Goal: Task Accomplishment & Management: Use online tool/utility

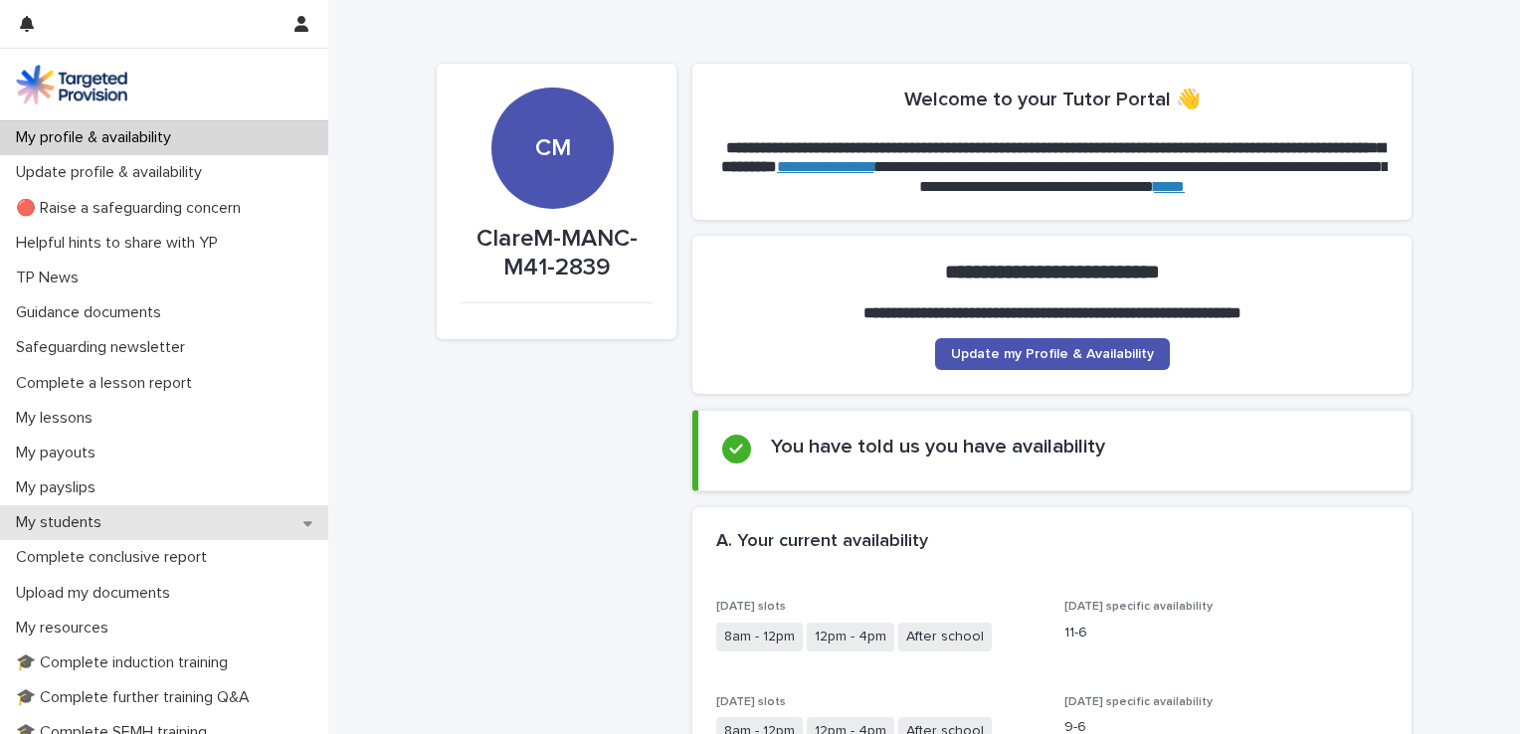
click at [126, 515] on div "My students" at bounding box center [164, 522] width 328 height 35
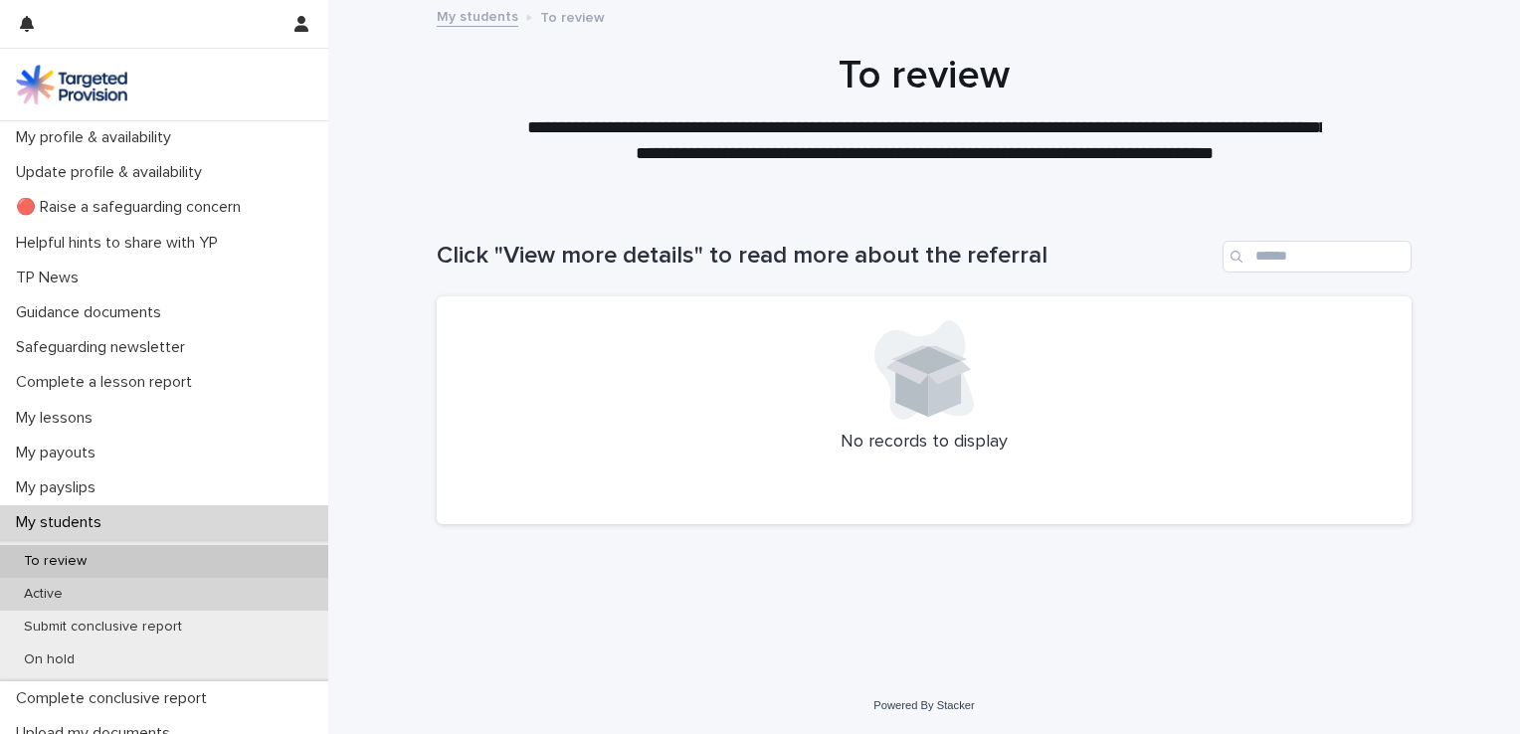
click at [150, 605] on div "Active" at bounding box center [164, 594] width 328 height 33
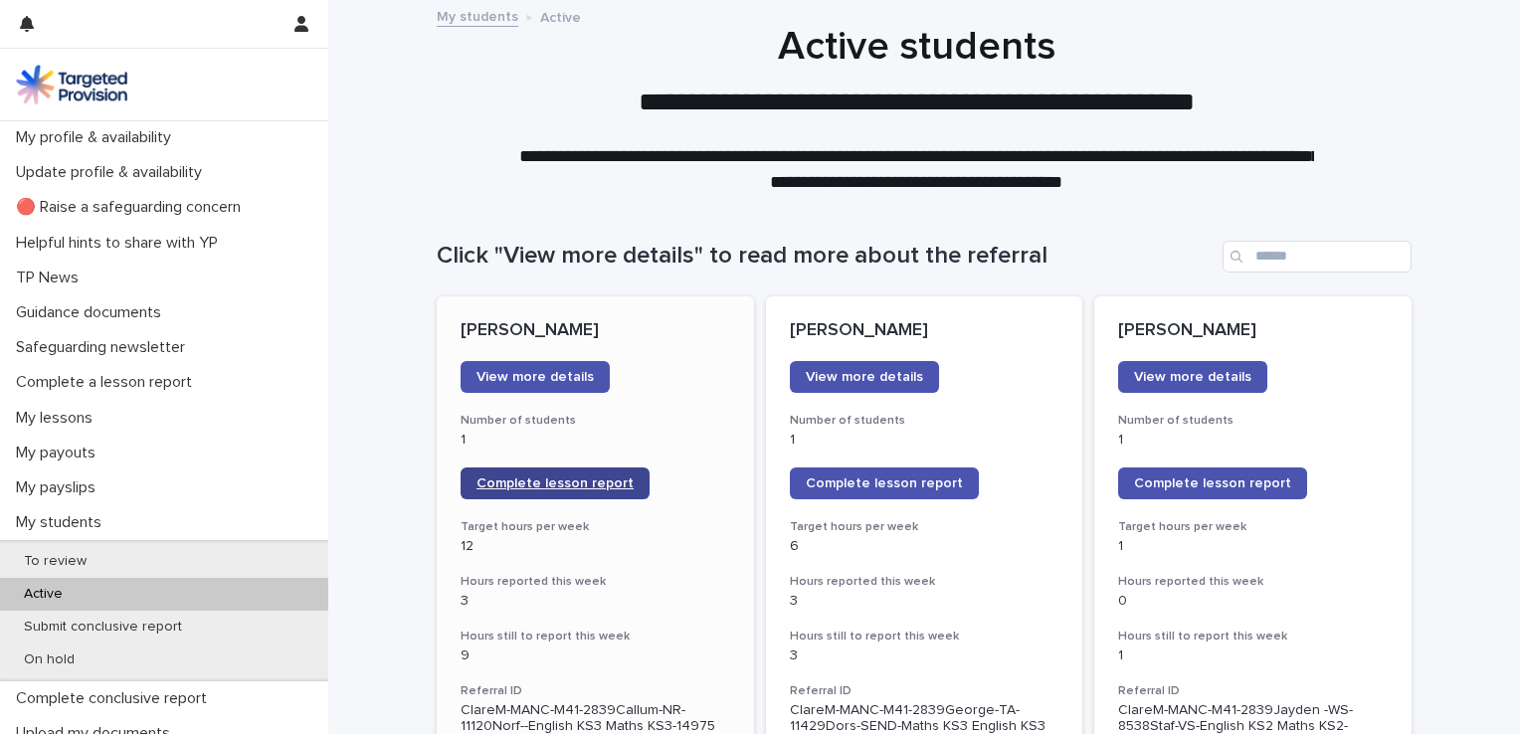
click at [495, 479] on span "Complete lesson report" at bounding box center [554, 483] width 157 height 14
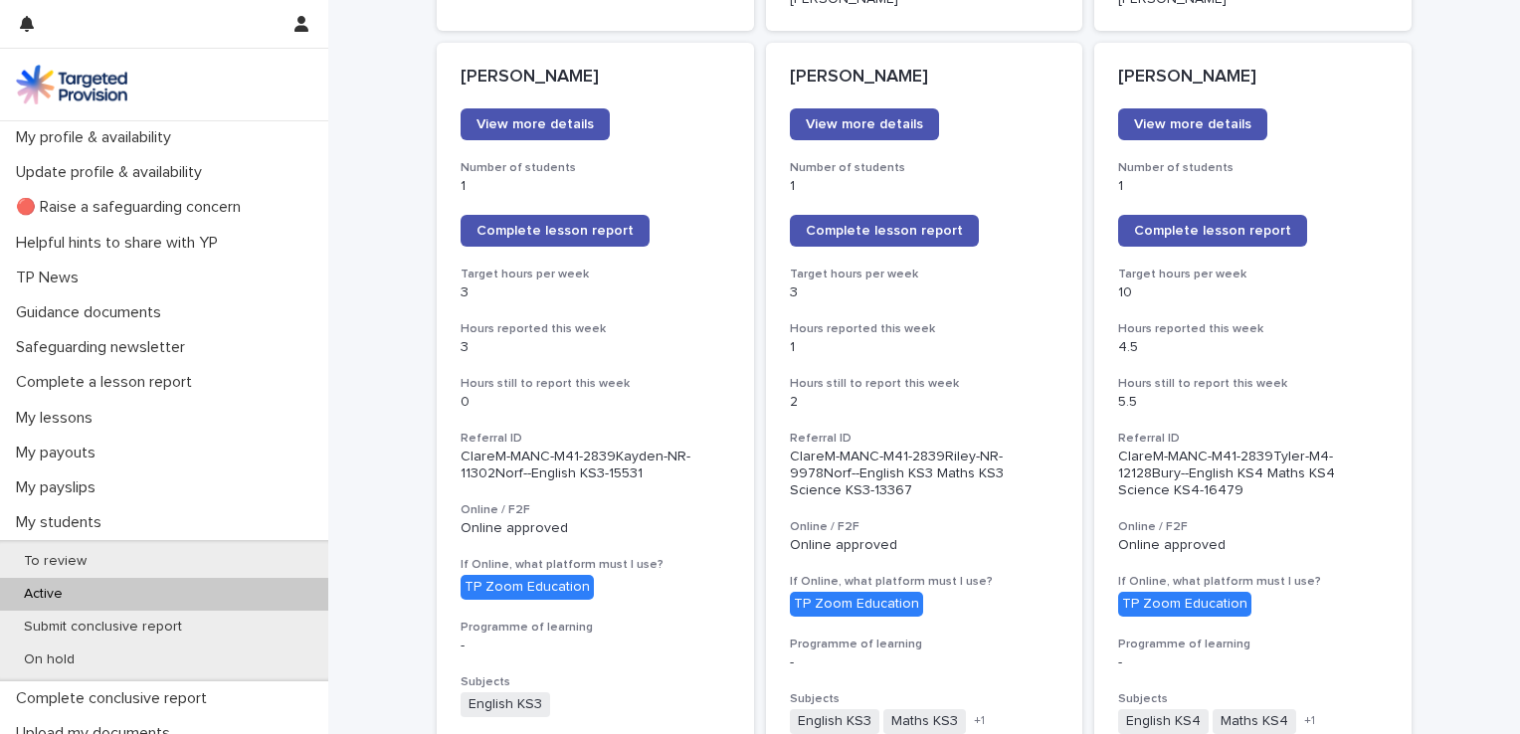
scroll to position [1697, 0]
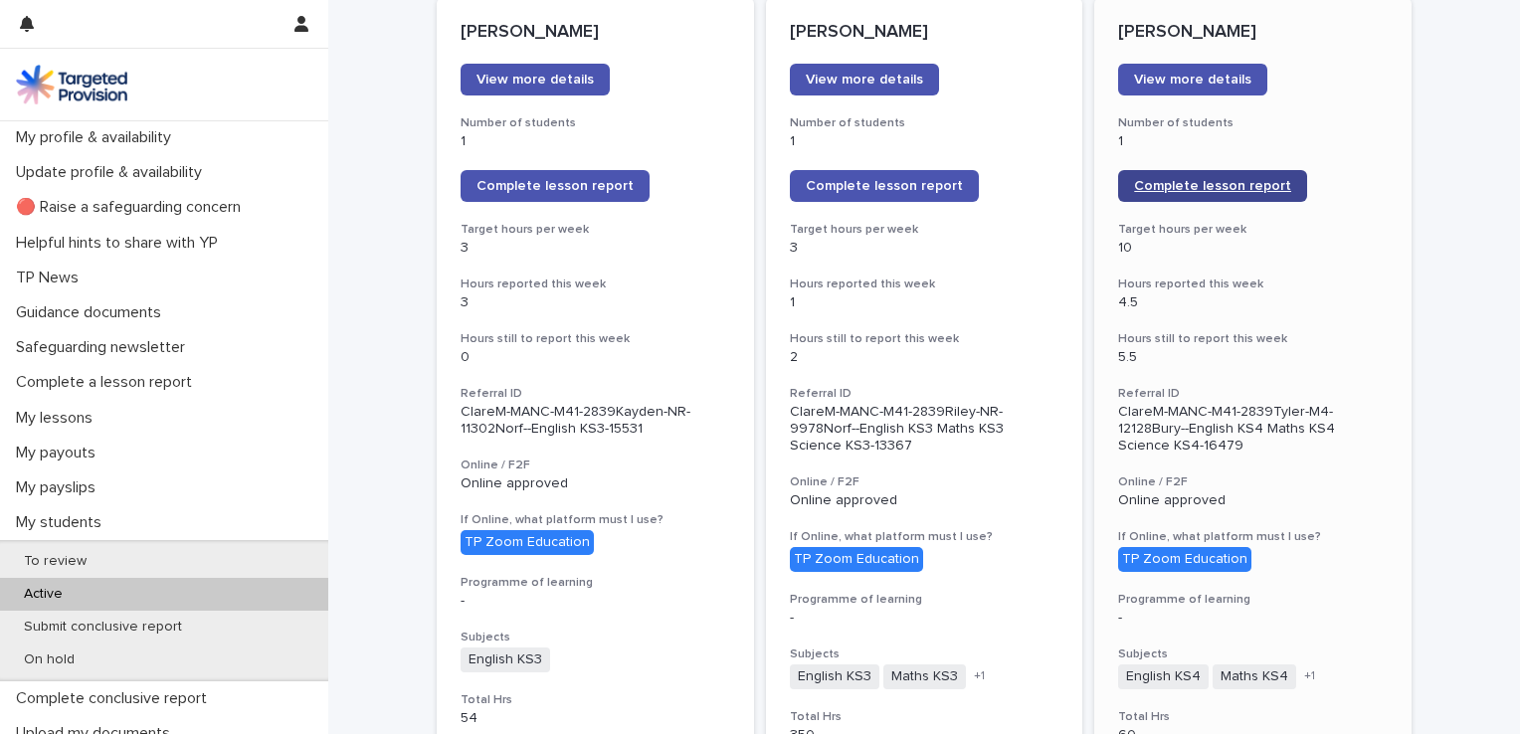
click at [1203, 179] on span "Complete lesson report" at bounding box center [1212, 186] width 157 height 14
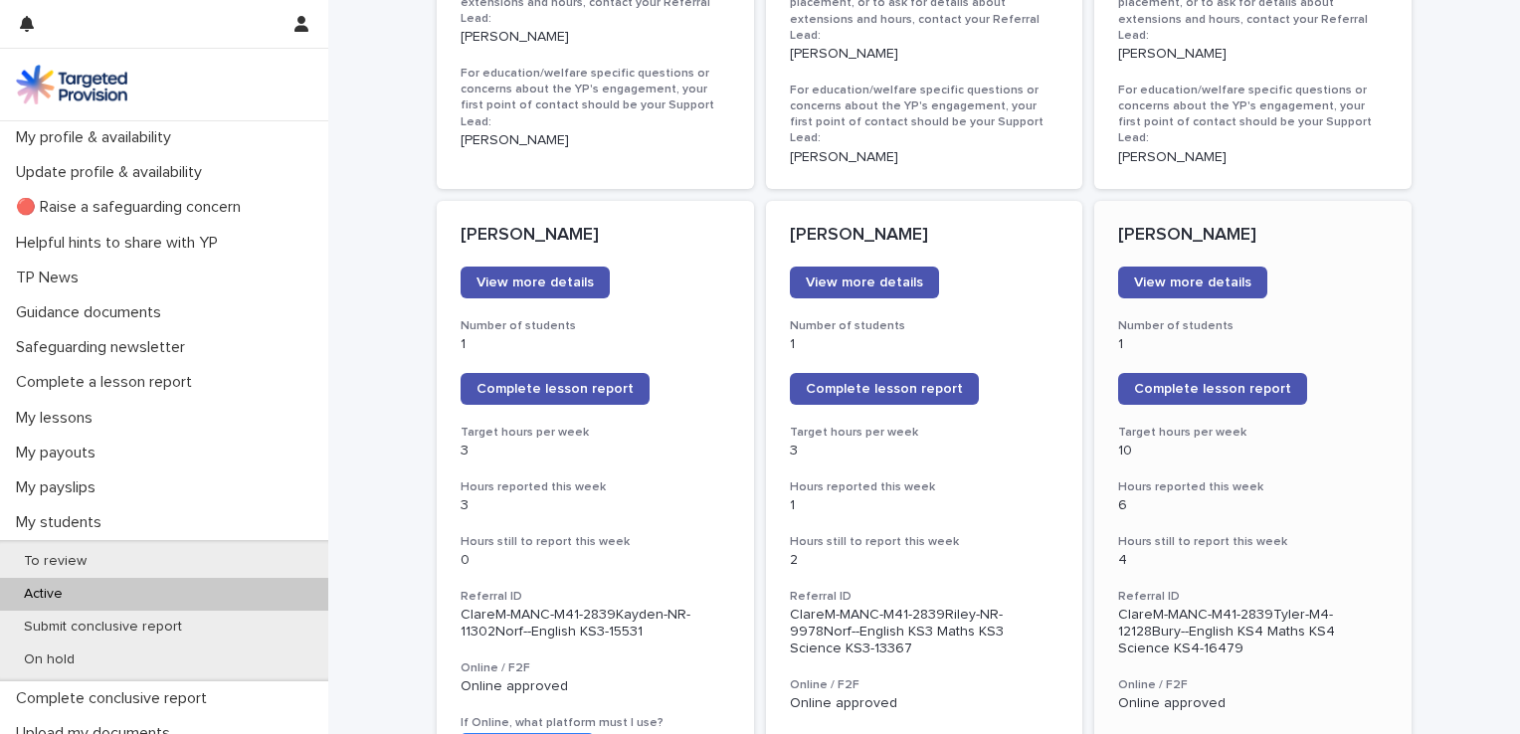
scroll to position [82, 0]
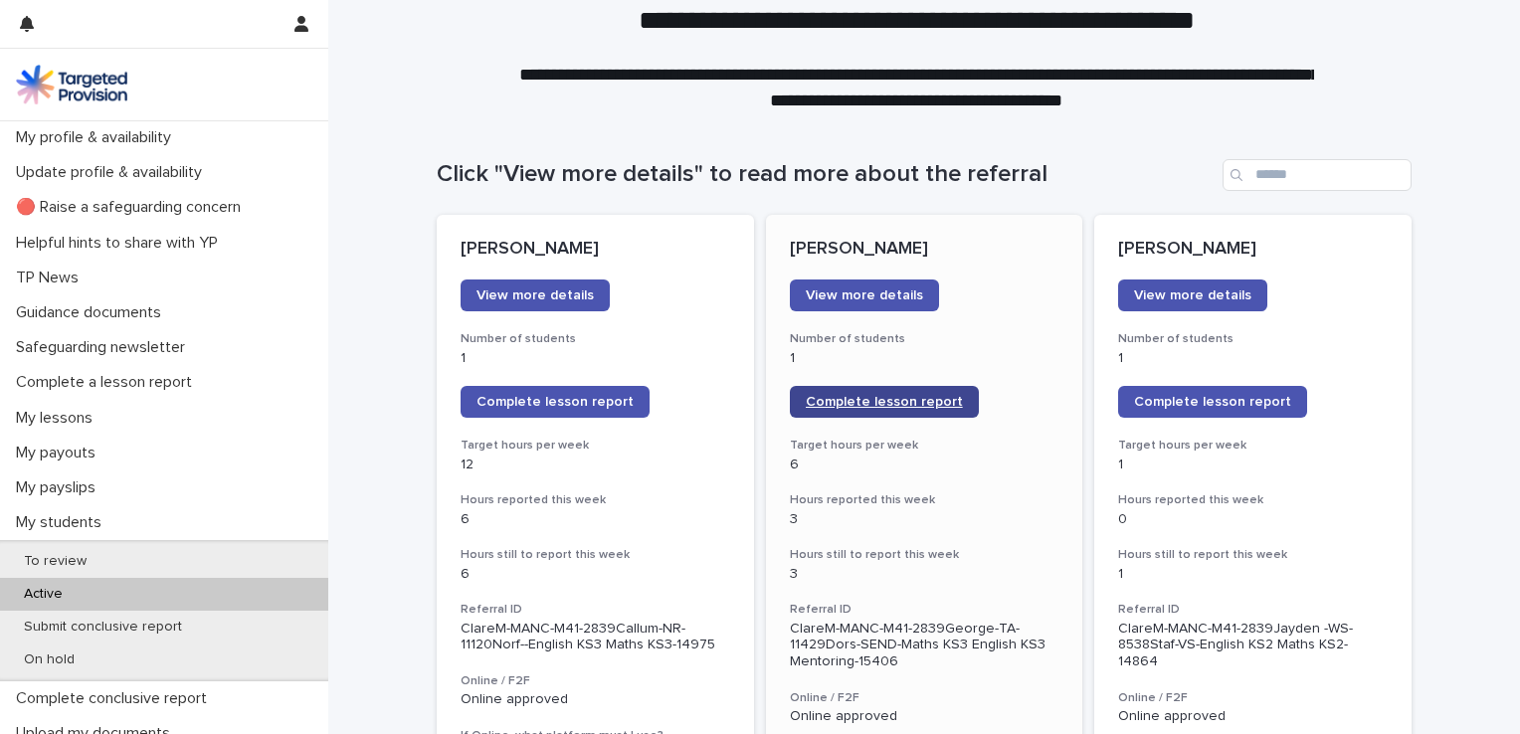
click at [871, 392] on link "Complete lesson report" at bounding box center [884, 402] width 189 height 32
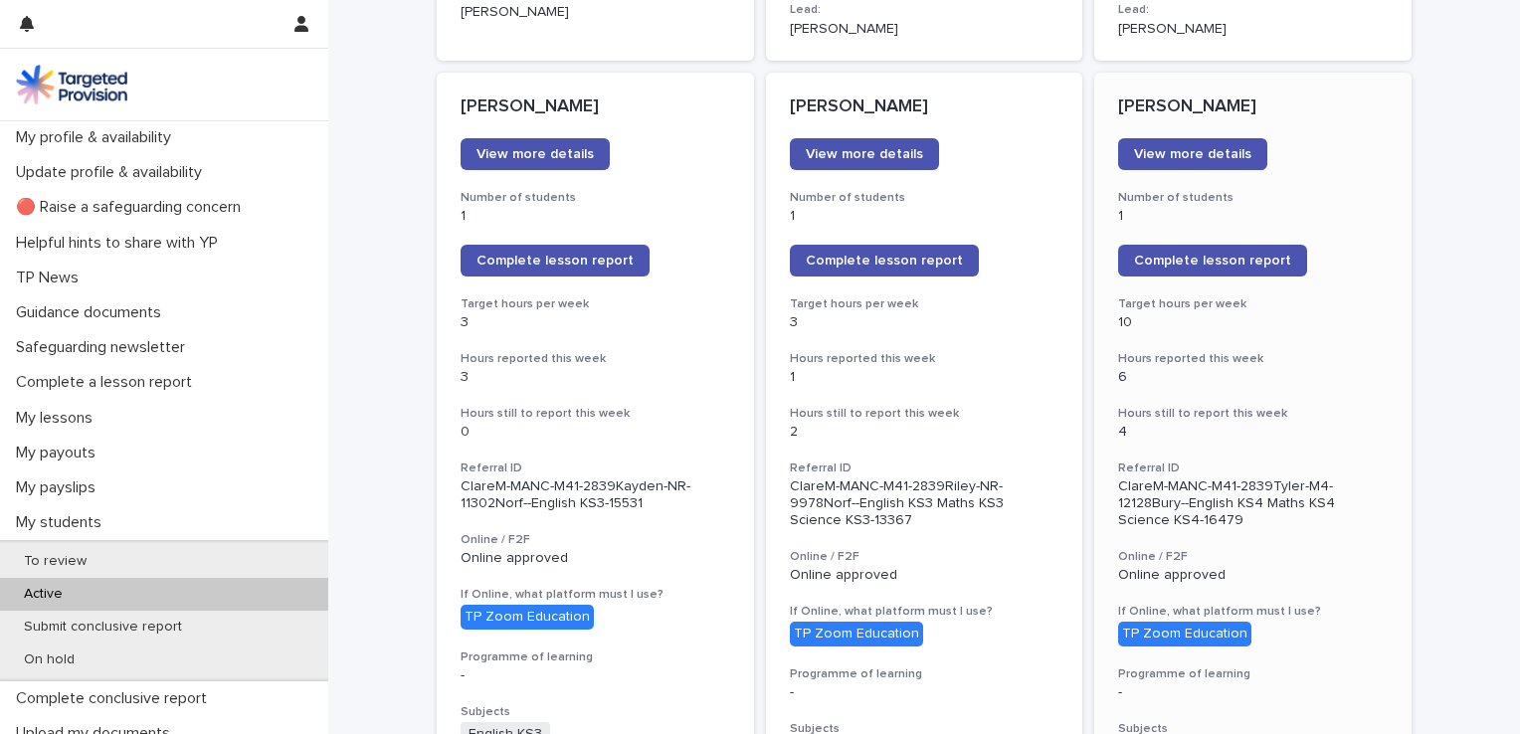
scroll to position [1611, 0]
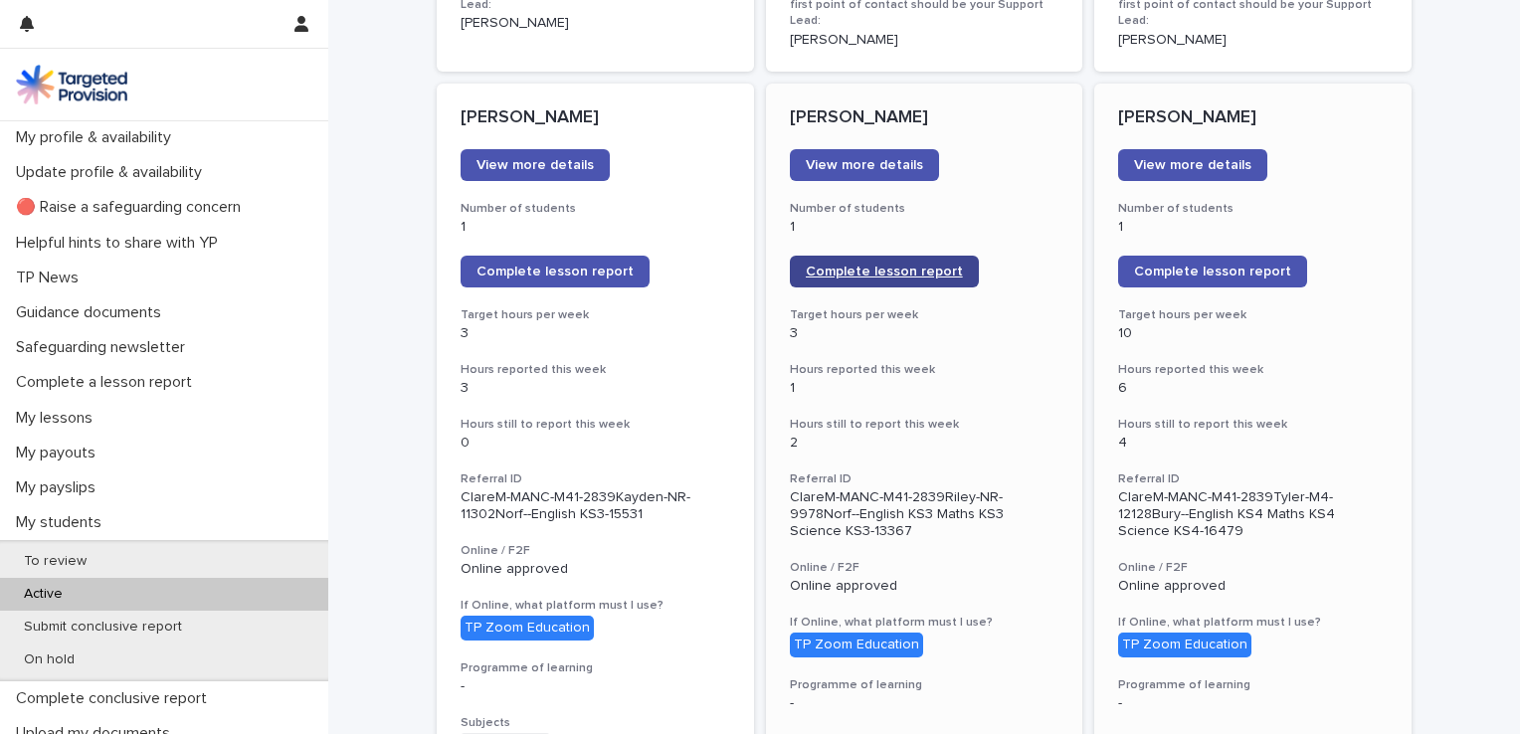
click at [883, 256] on link "Complete lesson report" at bounding box center [884, 272] width 189 height 32
